Goal: Check status: Check status

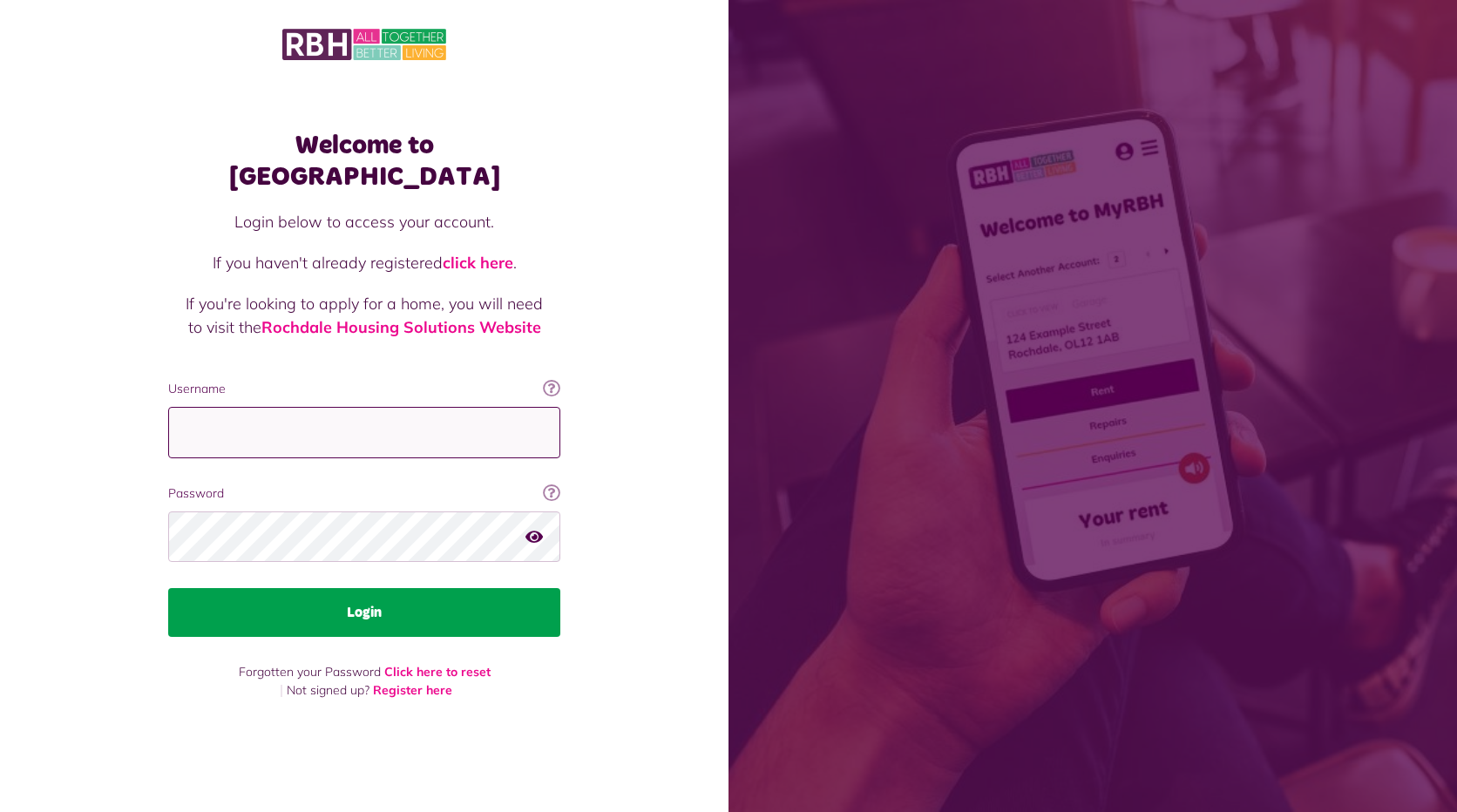
type input "**********"
click at [362, 598] on button "Login" at bounding box center [364, 612] width 393 height 49
click at [363, 593] on button "Login" at bounding box center [364, 612] width 393 height 49
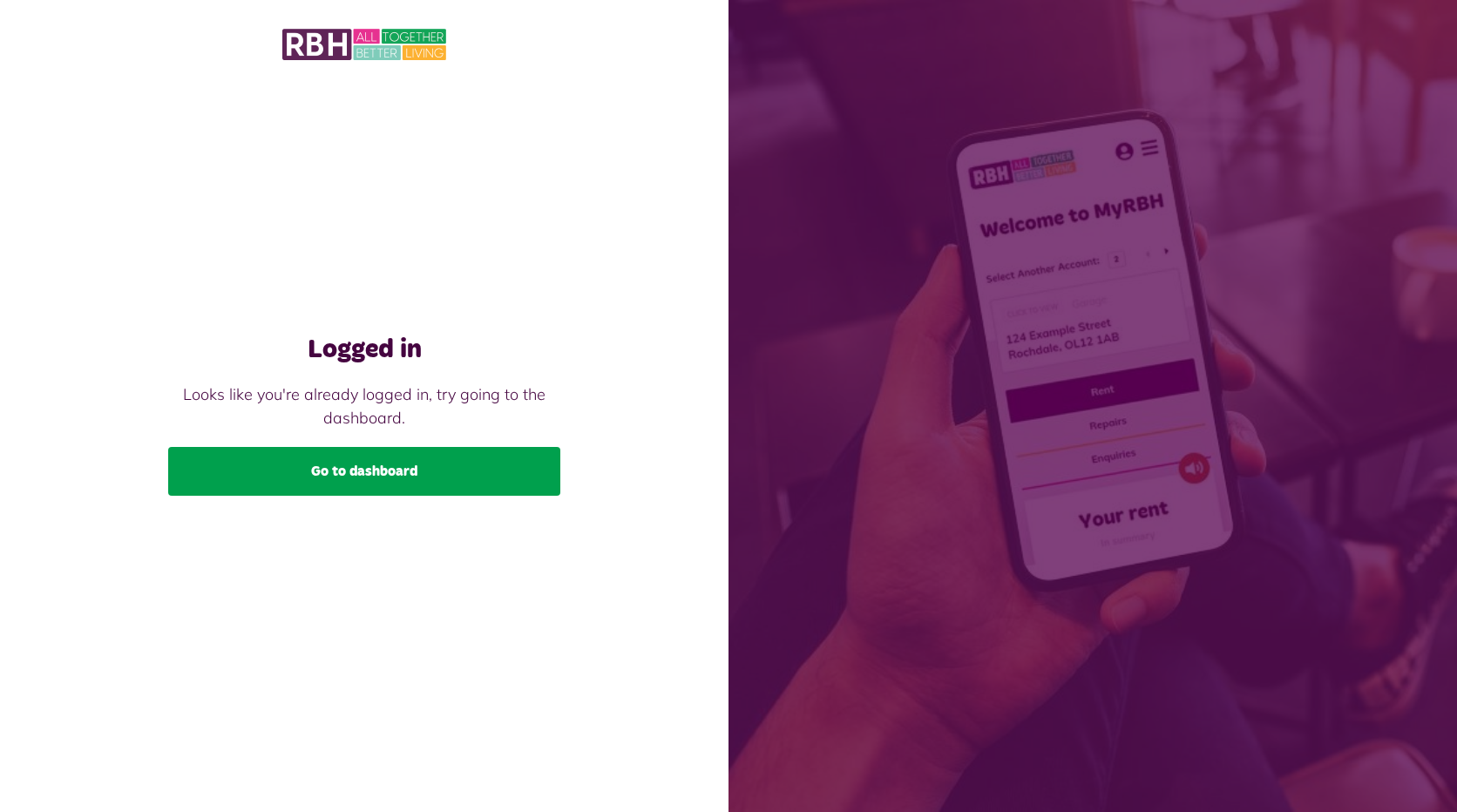
click at [365, 461] on link "Go to dashboard" at bounding box center [364, 472] width 393 height 49
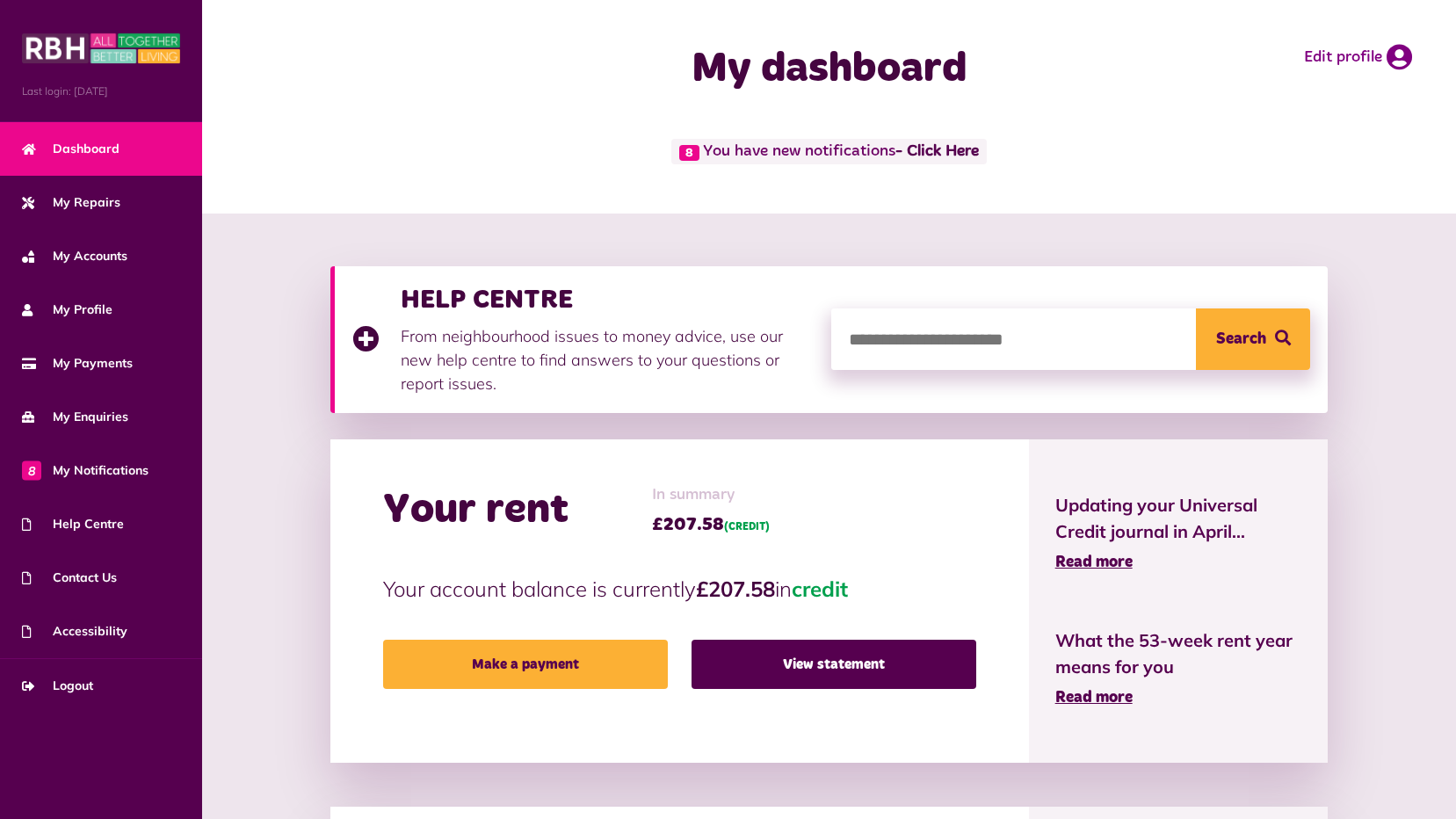
scroll to position [556, 0]
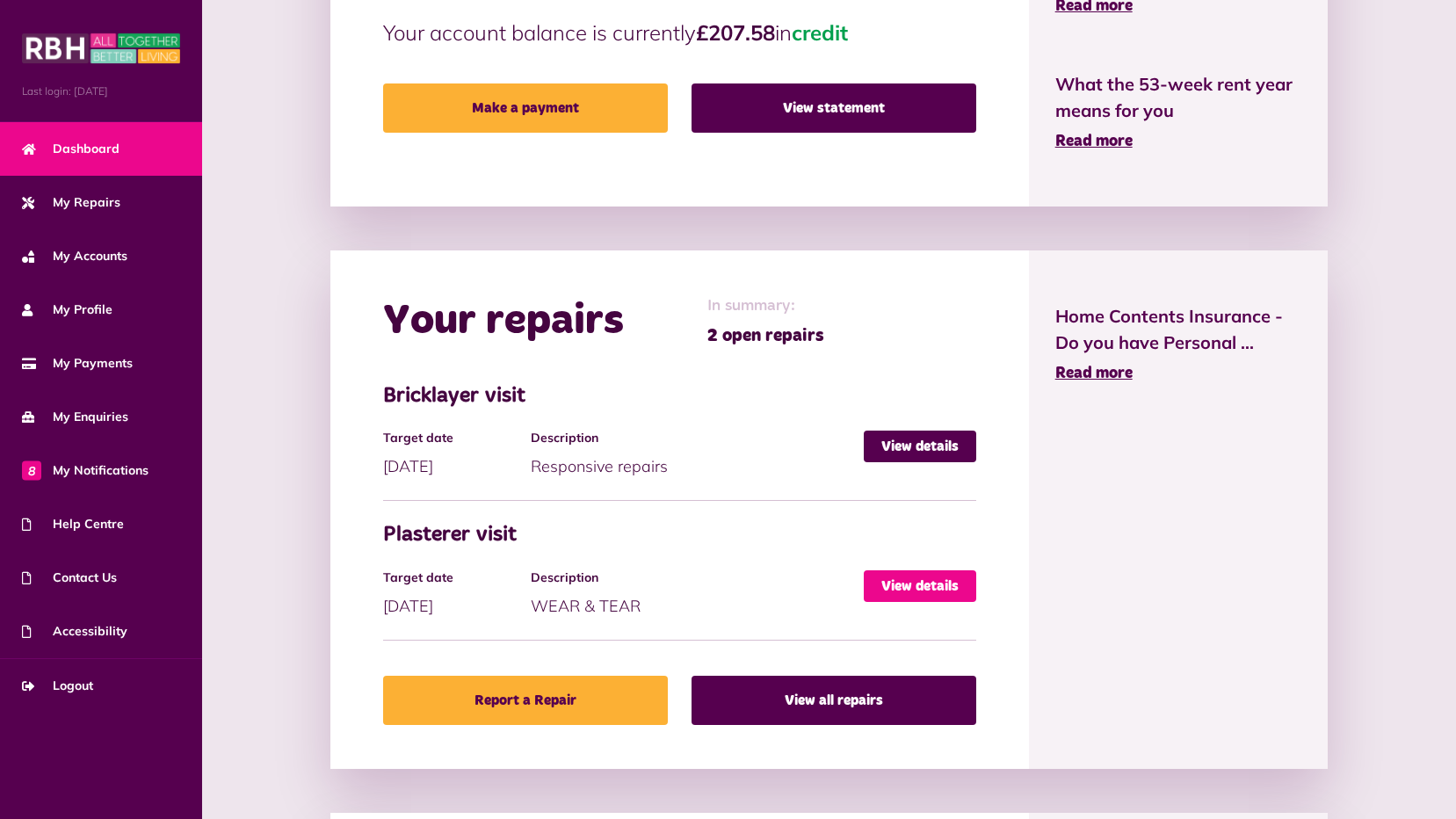
click at [915, 586] on link "View details" at bounding box center [920, 585] width 112 height 31
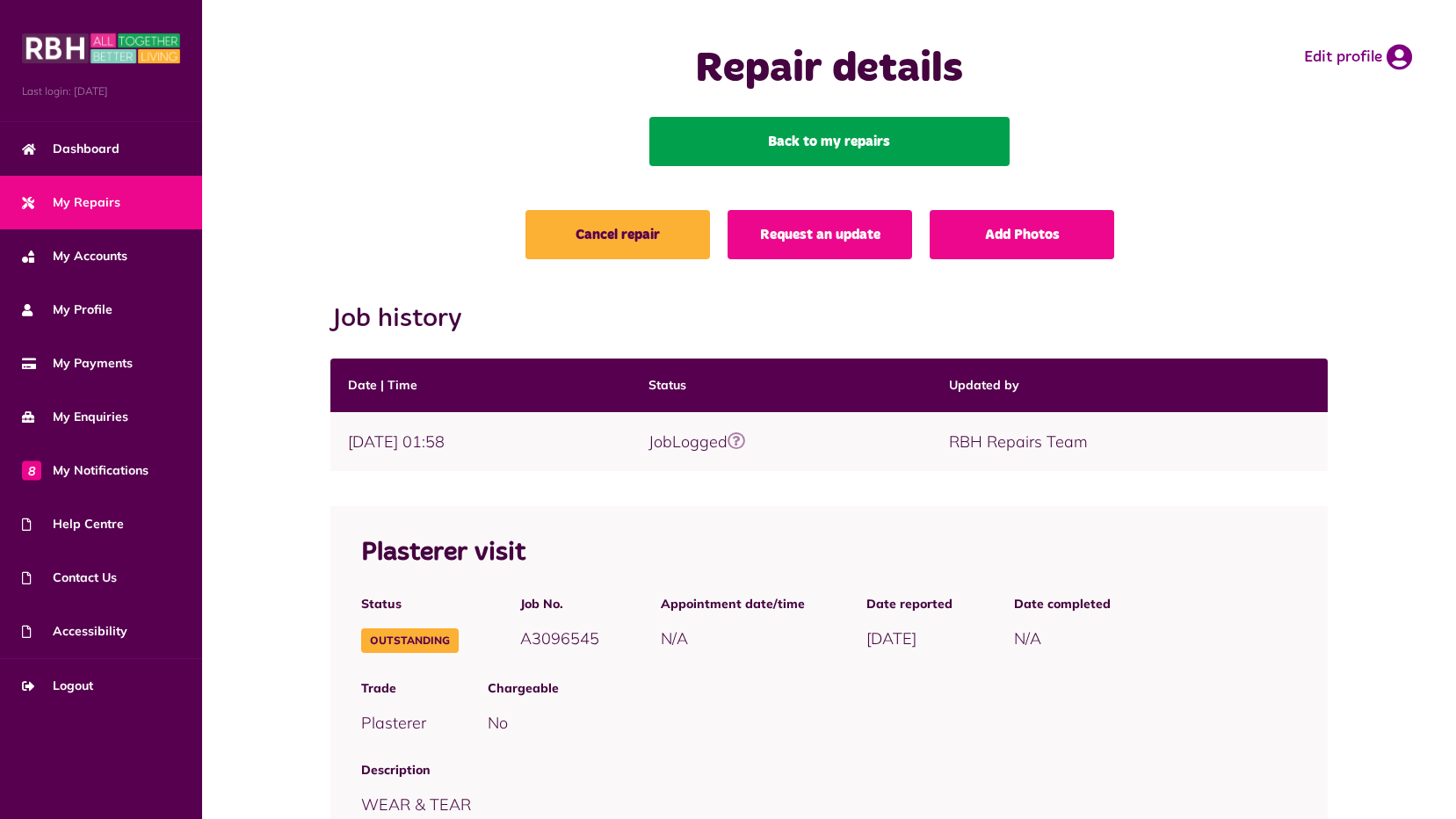
click at [828, 137] on link "Back to my repairs" at bounding box center [830, 142] width 361 height 49
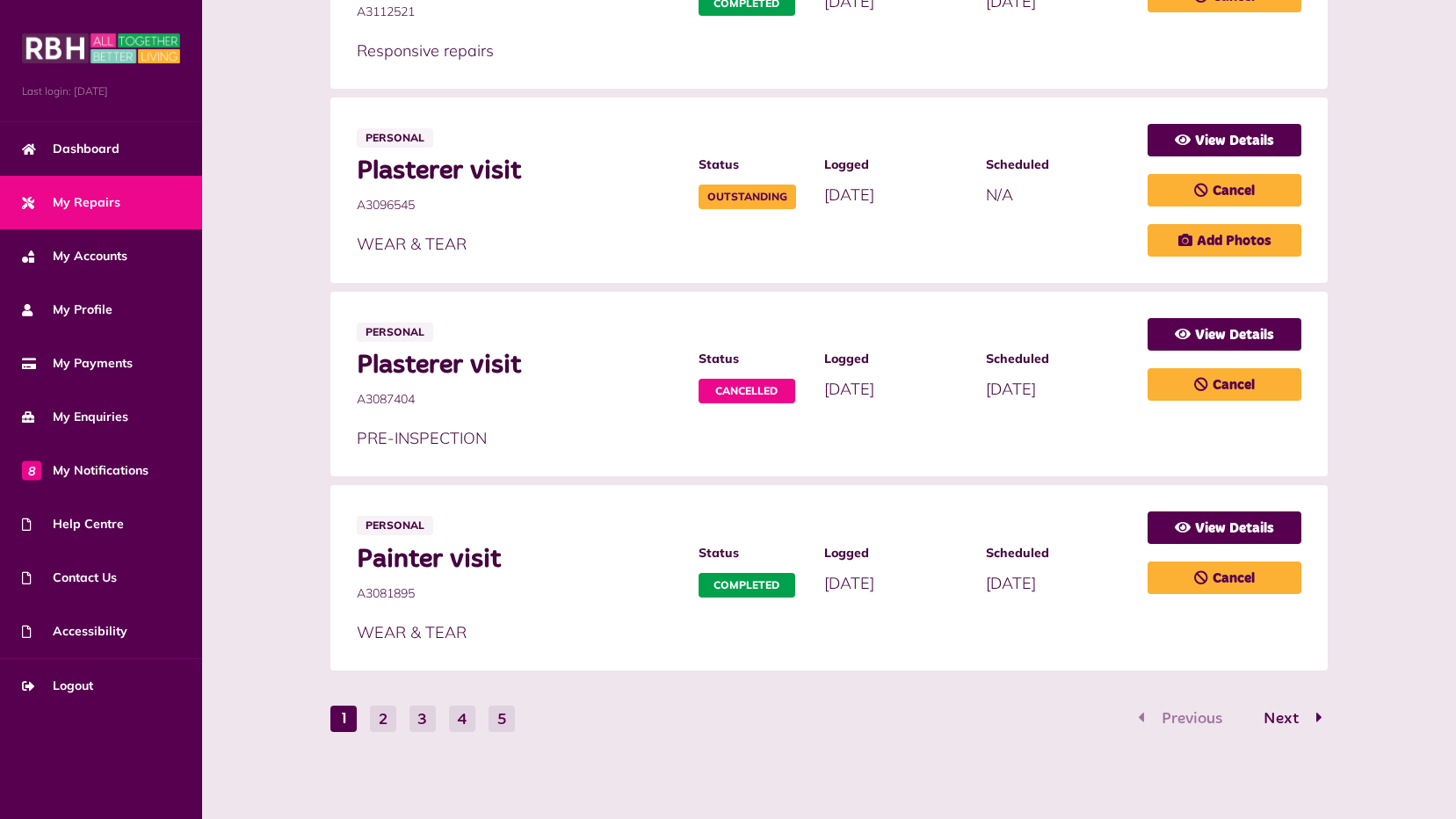
scroll to position [316, 0]
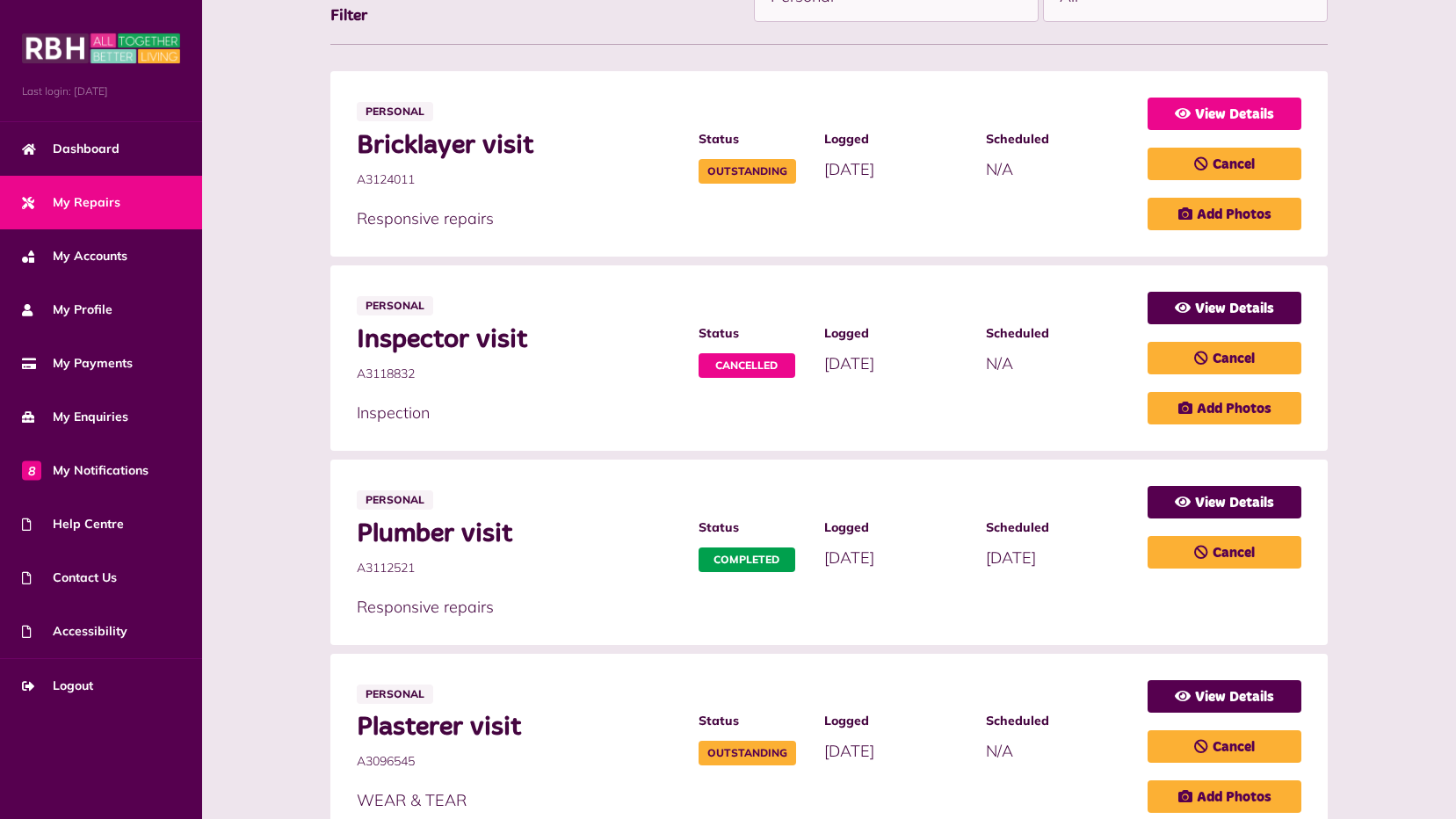
click at [1213, 110] on link "View Details" at bounding box center [1225, 114] width 154 height 32
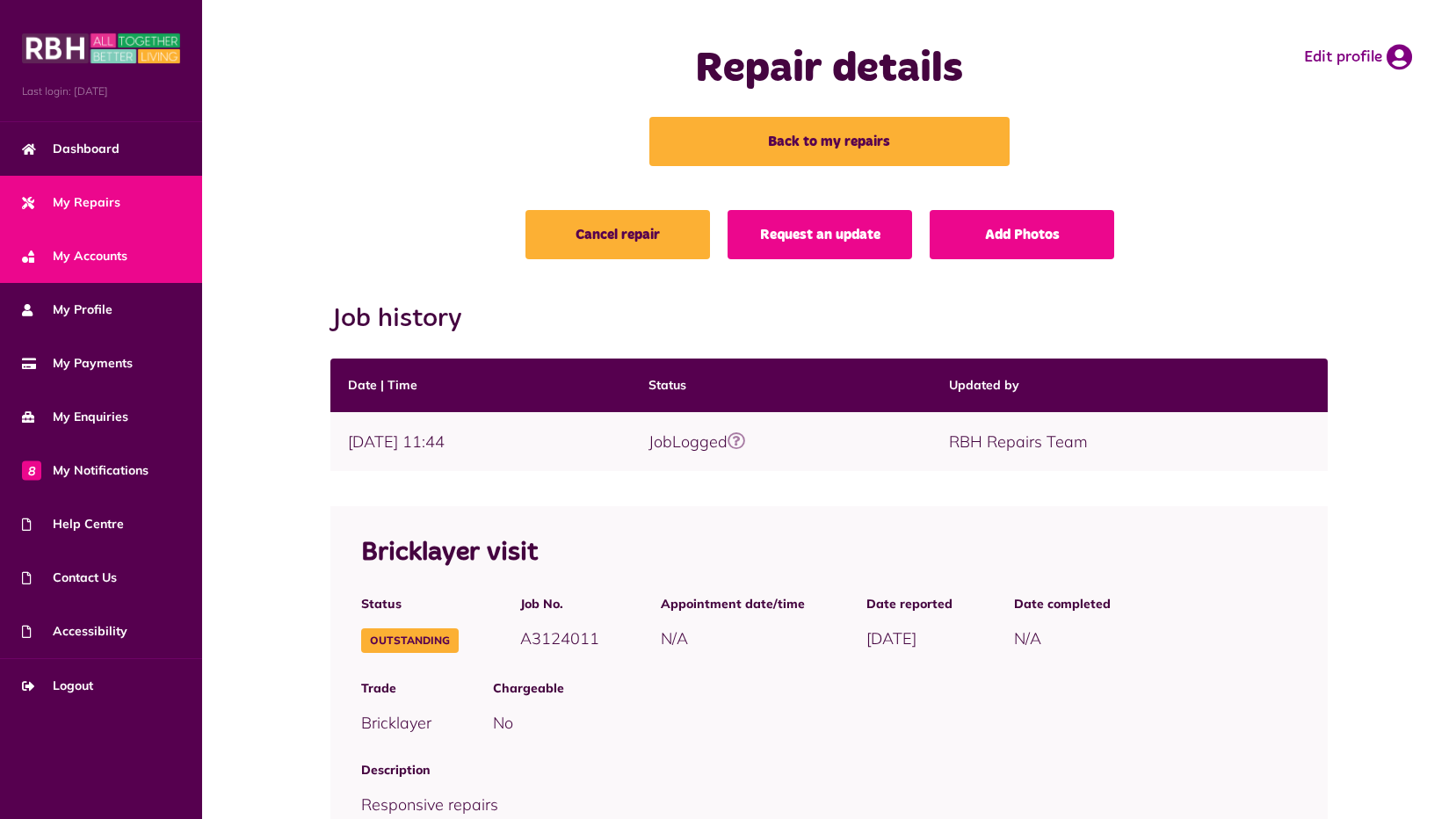
click at [83, 256] on span "My Accounts" at bounding box center [74, 256] width 106 height 18
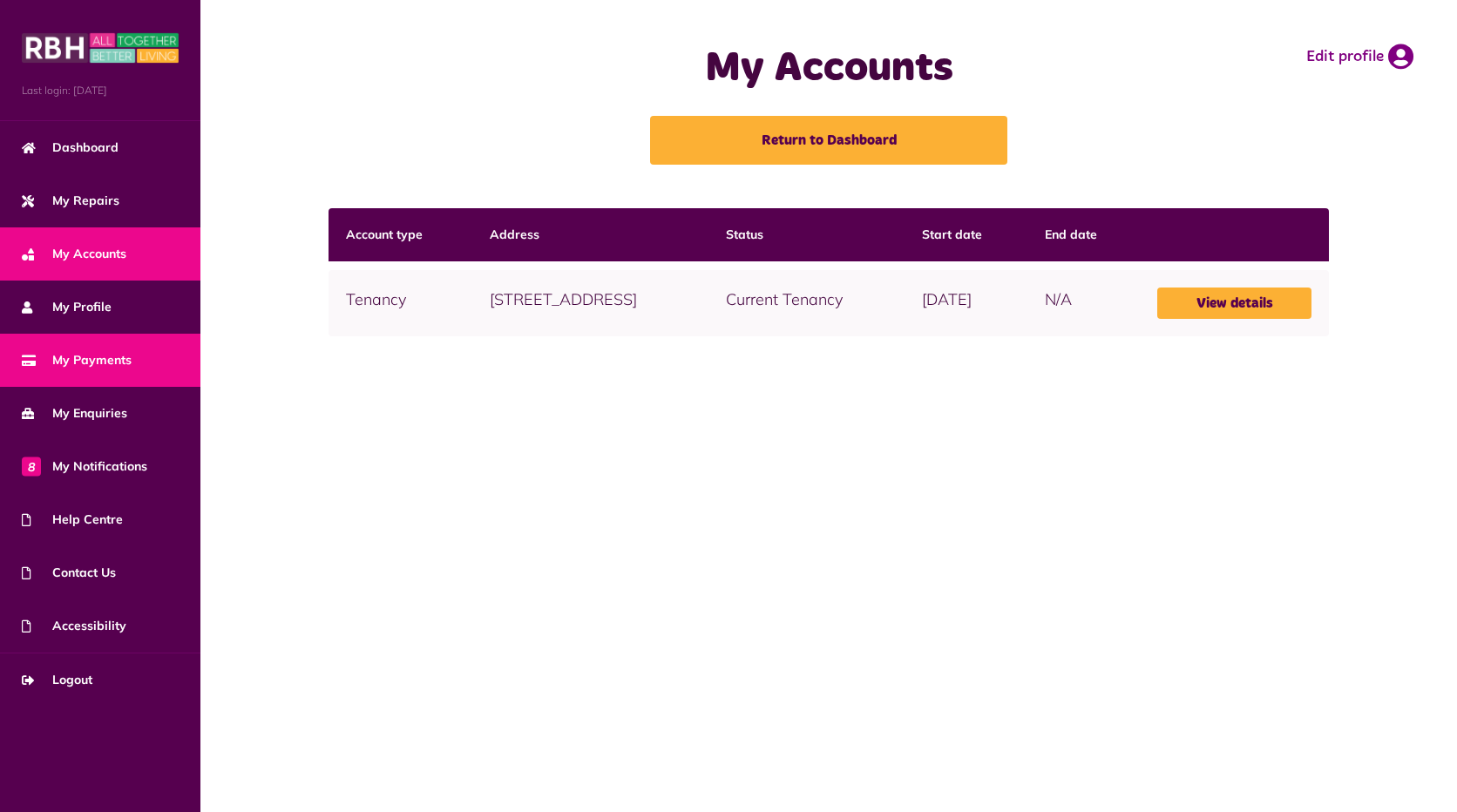
click at [90, 353] on span "My Payments" at bounding box center [76, 359] width 109 height 18
